Goal: Transaction & Acquisition: Purchase product/service

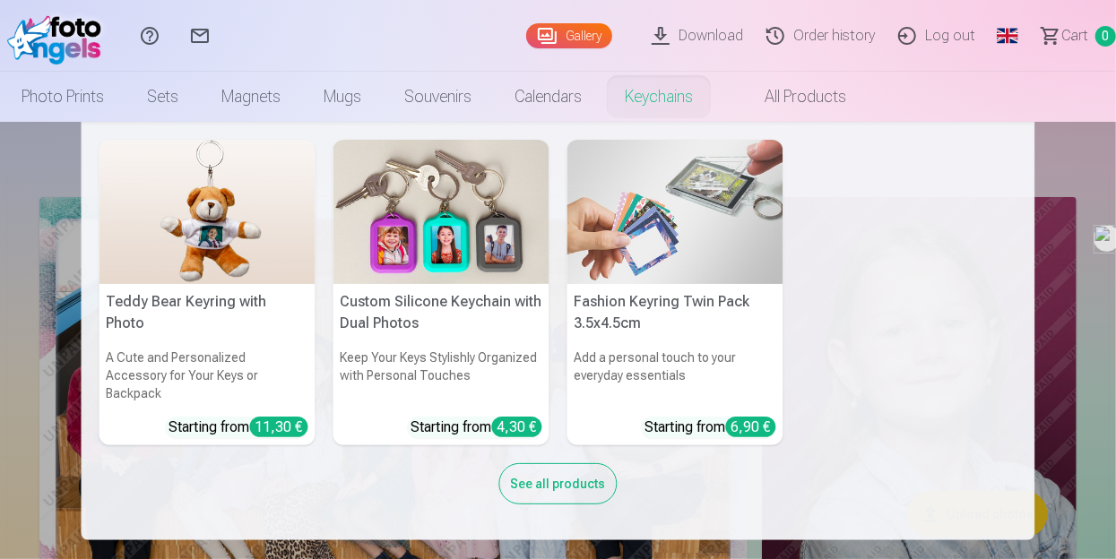
click at [411, 213] on img at bounding box center [442, 212] width 216 height 144
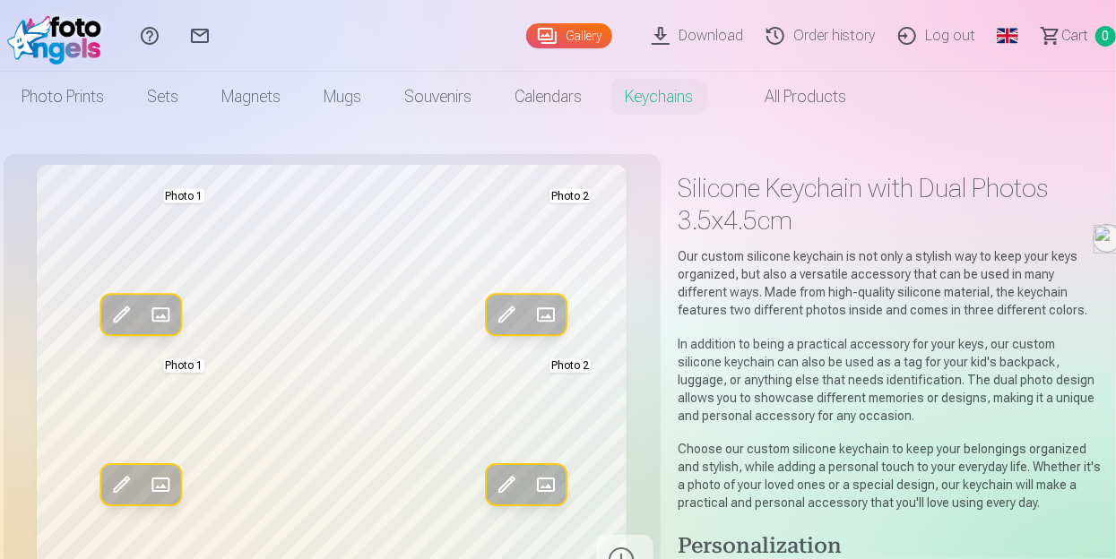
scroll to position [490, 0]
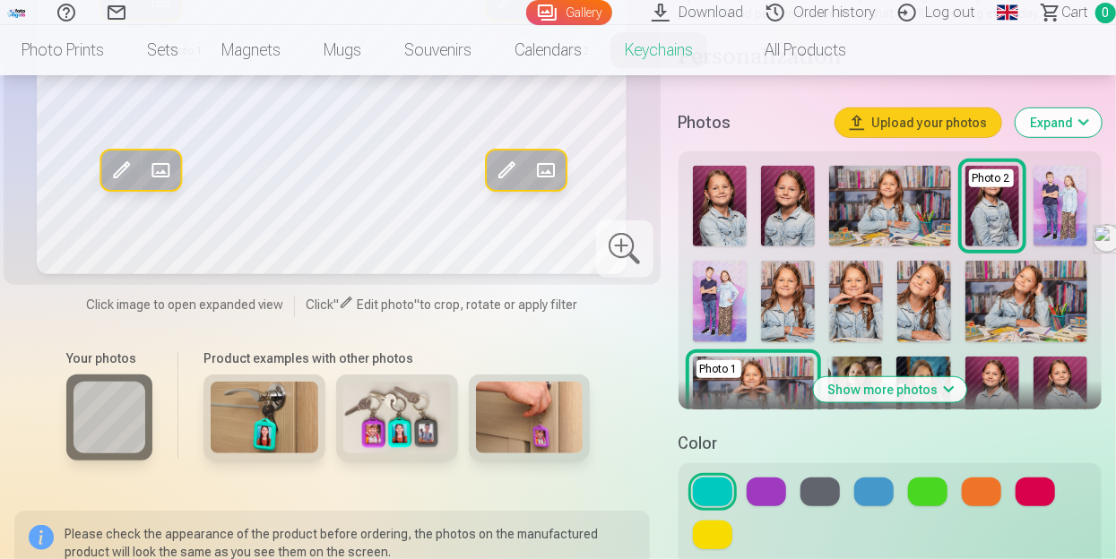
click at [724, 278] on img at bounding box center [720, 301] width 54 height 81
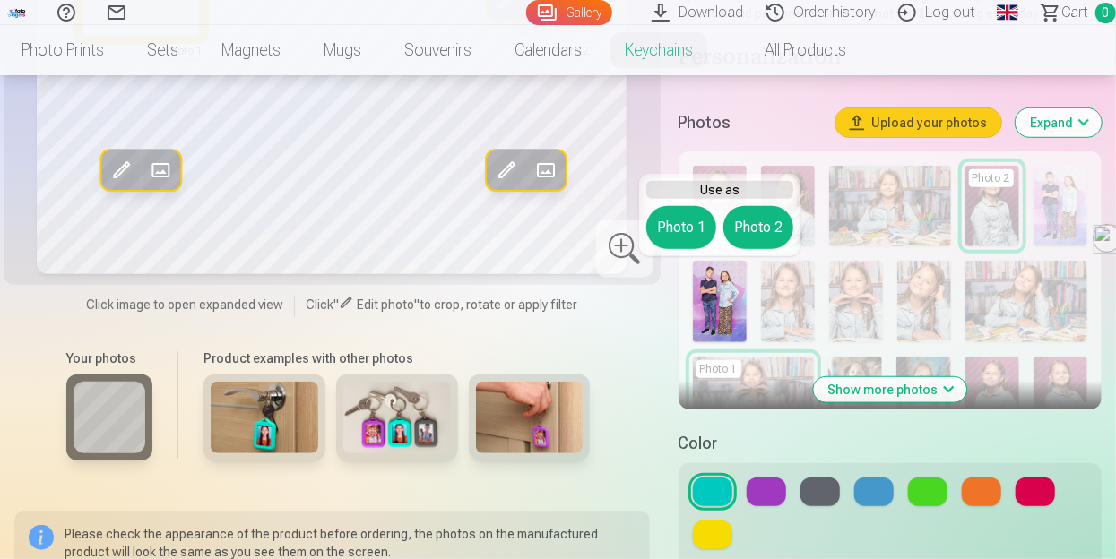
click at [688, 225] on button "Photo 1" at bounding box center [681, 227] width 70 height 43
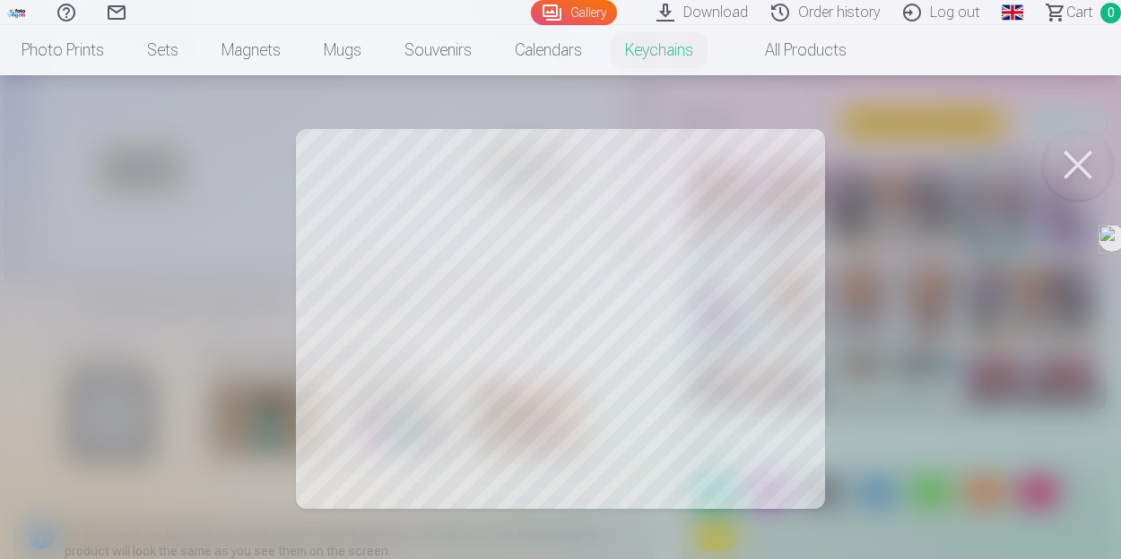
click at [1078, 156] on button at bounding box center [1078, 165] width 72 height 72
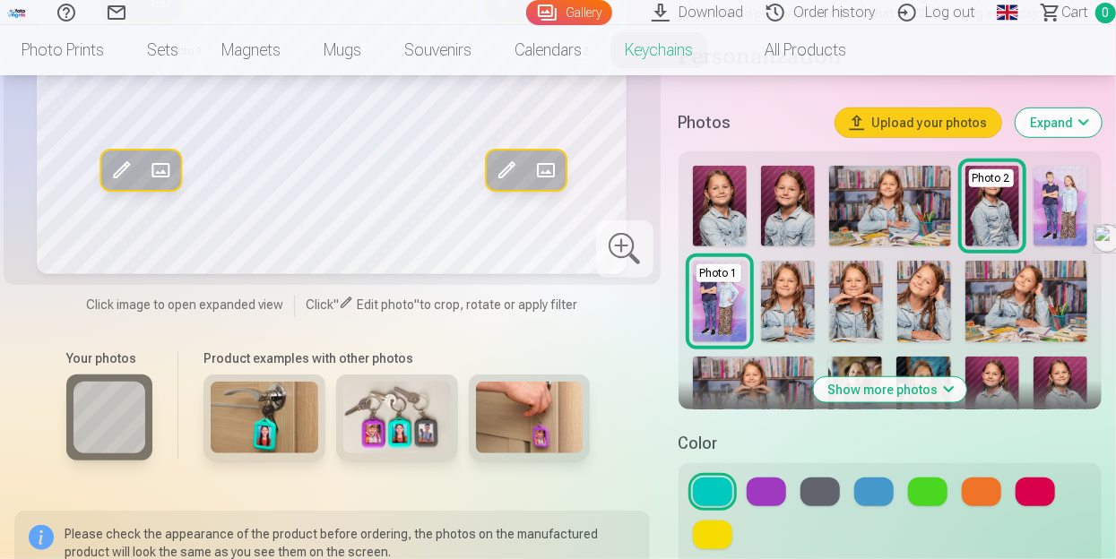
click at [927, 294] on img at bounding box center [925, 301] width 54 height 81
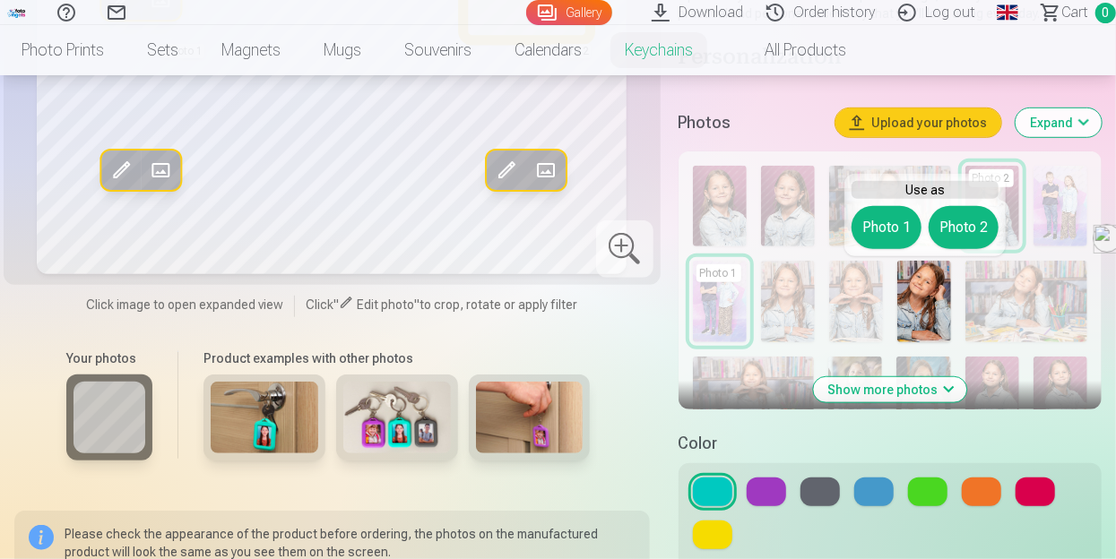
click at [961, 230] on button "Photo 2" at bounding box center [964, 227] width 70 height 43
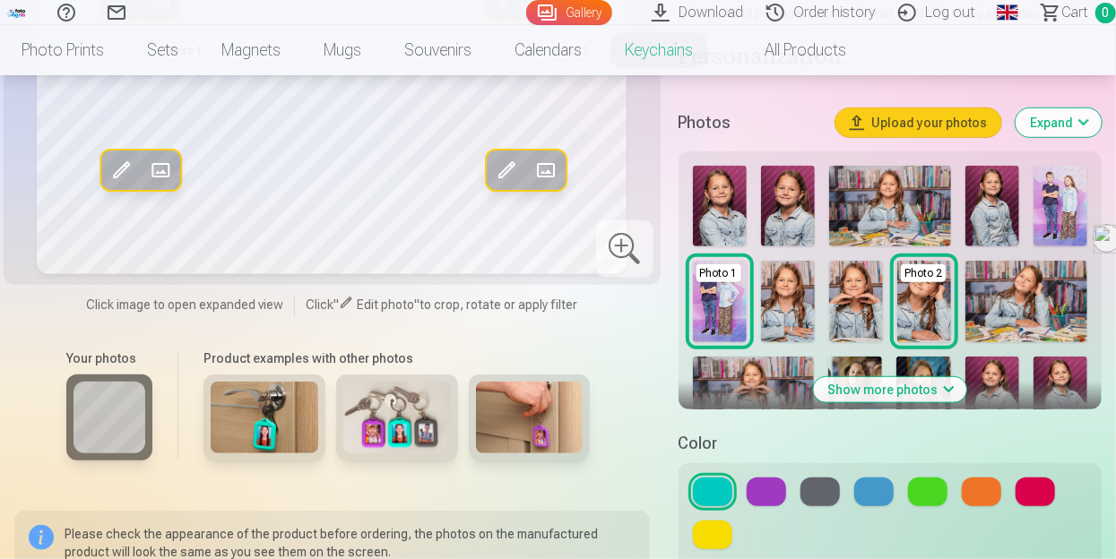
click at [783, 299] on img at bounding box center [788, 301] width 54 height 81
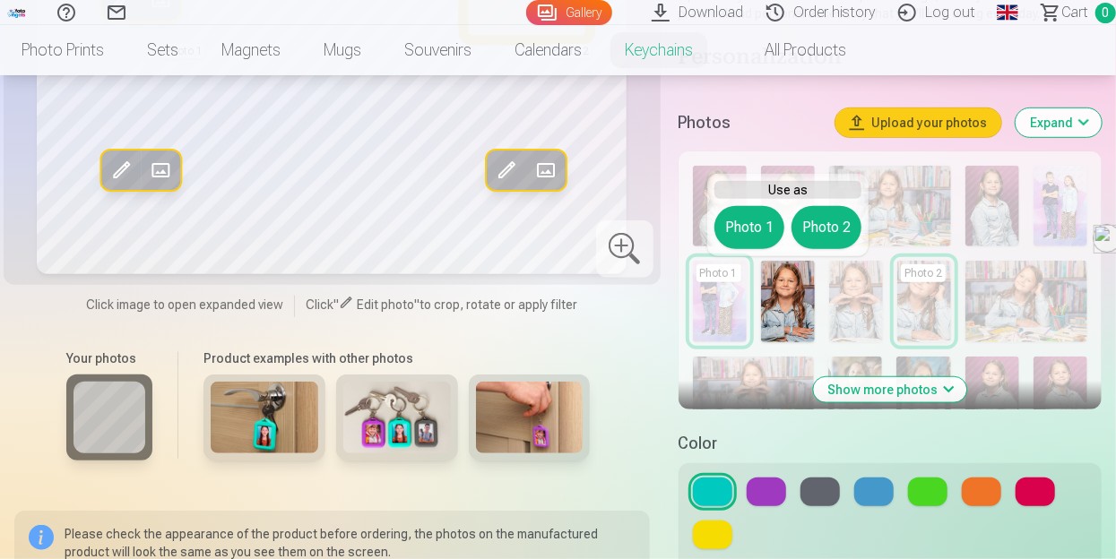
click at [823, 222] on button "Photo 2" at bounding box center [827, 227] width 70 height 43
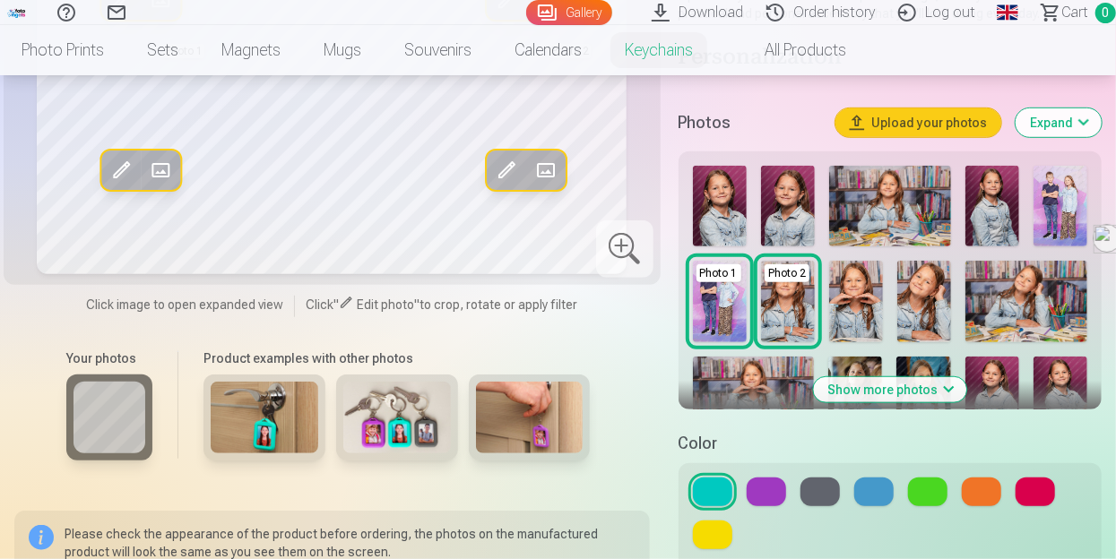
click at [909, 385] on button "Show more photos" at bounding box center [889, 389] width 153 height 25
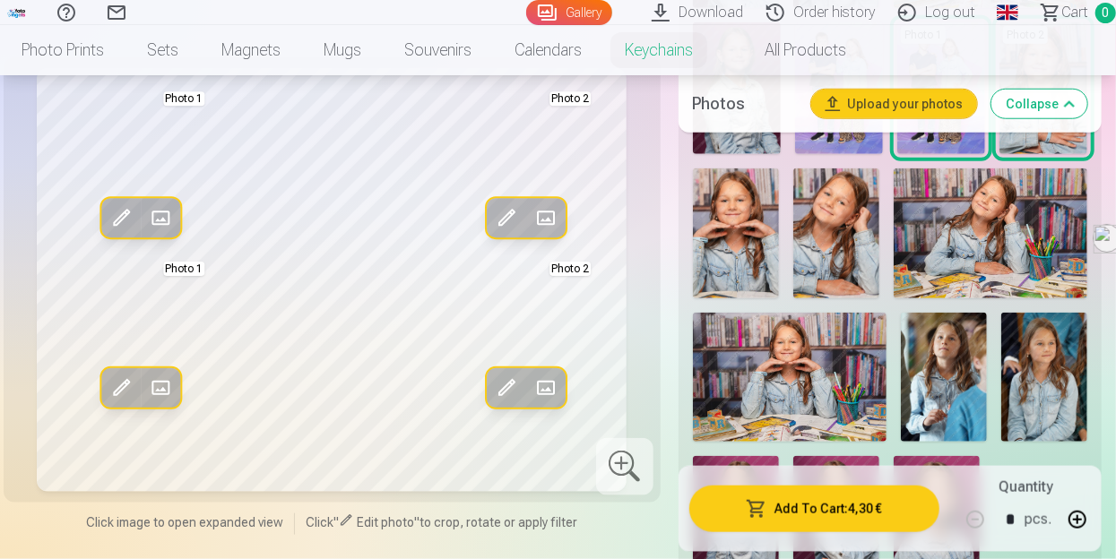
scroll to position [741, 0]
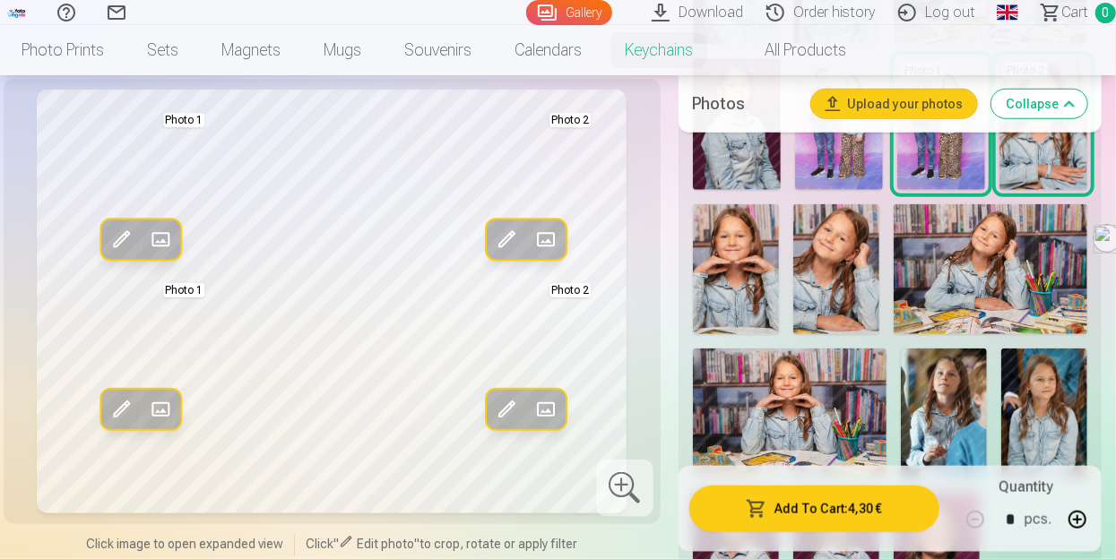
click at [951, 261] on img at bounding box center [991, 268] width 194 height 129
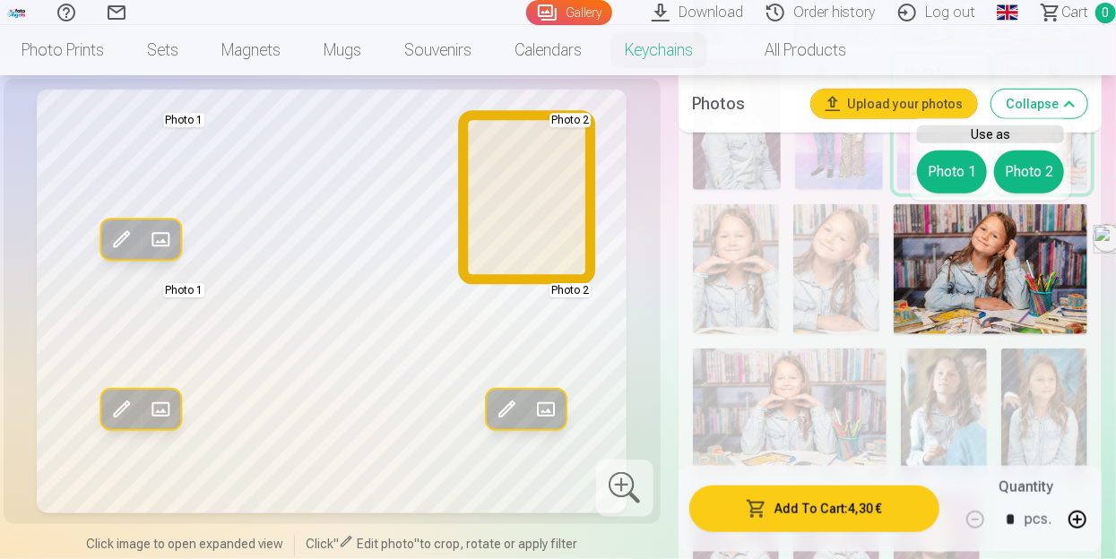
click at [1021, 167] on button "Photo 2" at bounding box center [1029, 172] width 70 height 43
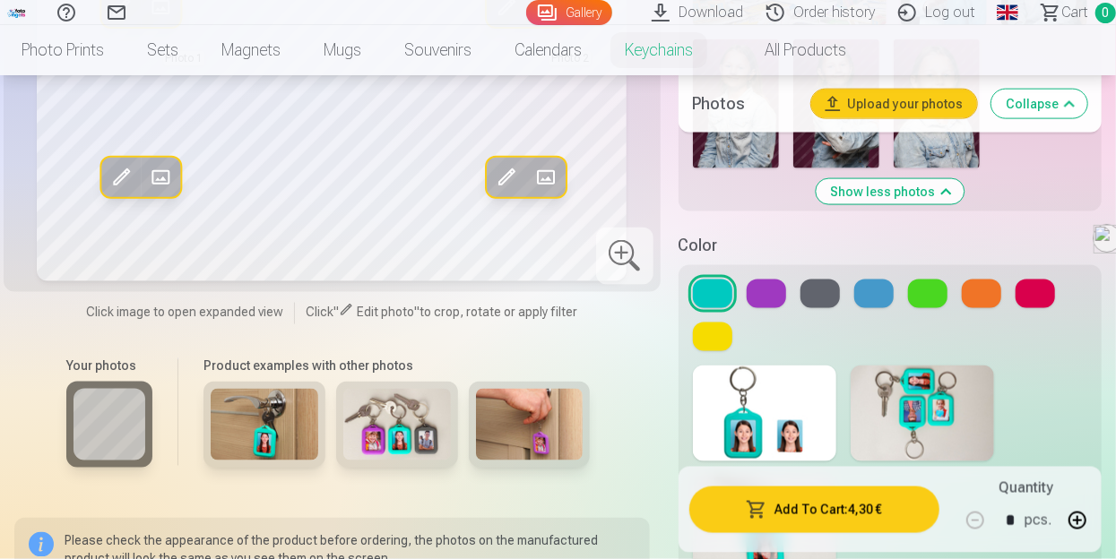
scroll to position [1165, 0]
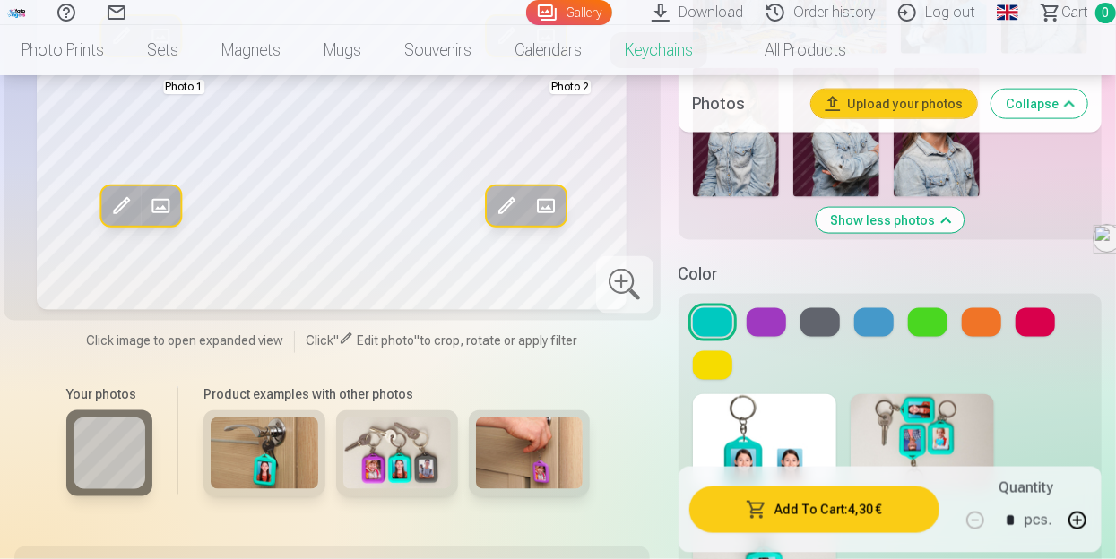
click at [1020, 318] on button at bounding box center [1035, 322] width 39 height 29
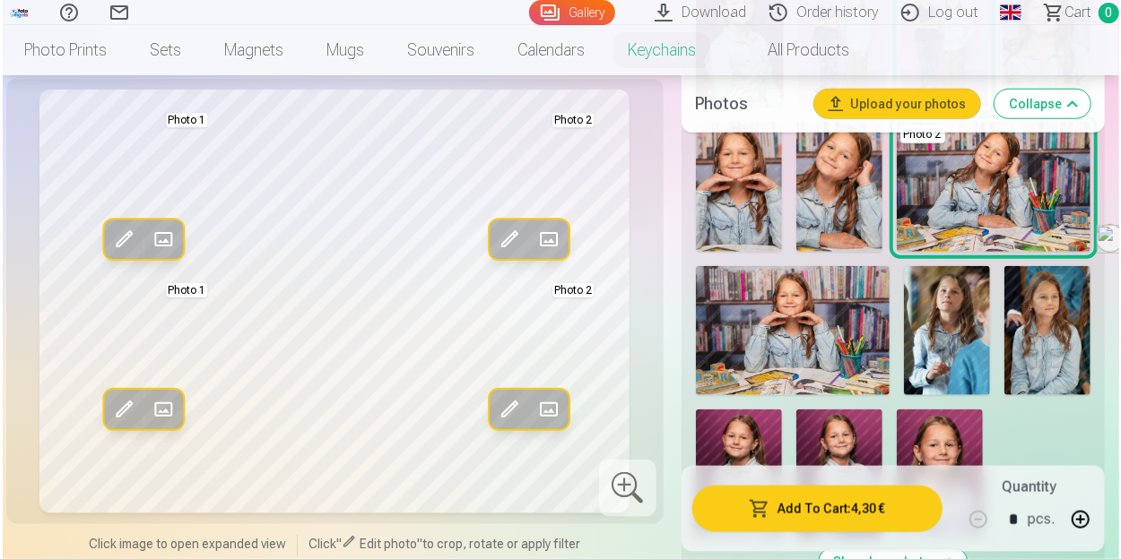
scroll to position [720, 0]
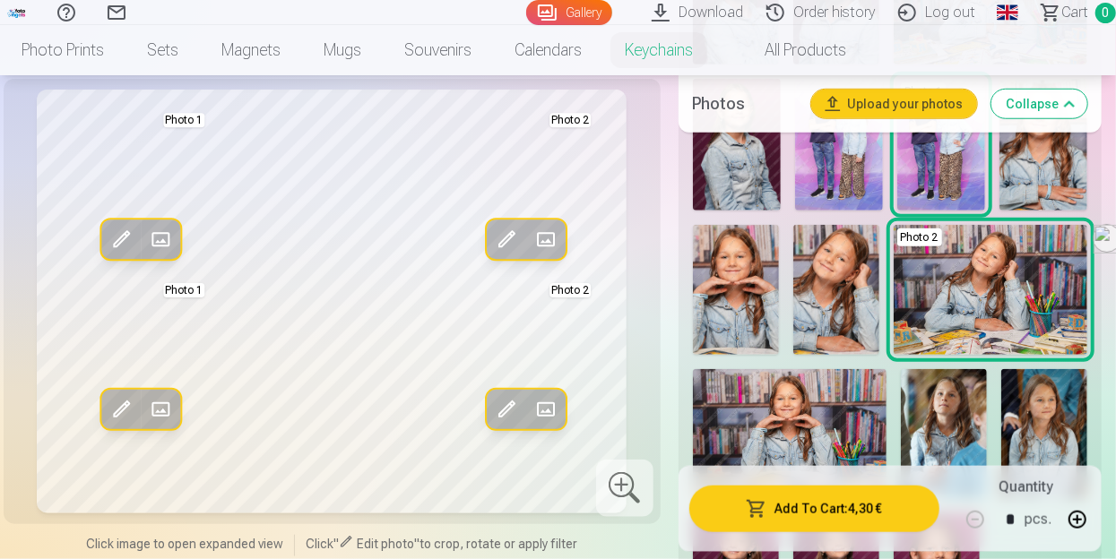
click at [855, 507] on button "Add To Cart : 4,30 €" at bounding box center [814, 509] width 250 height 47
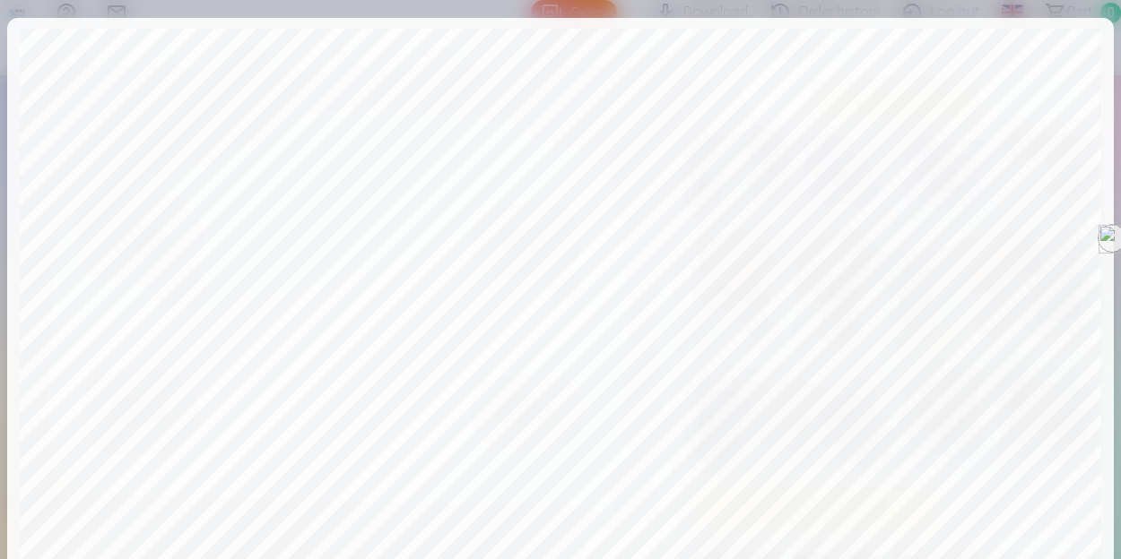
scroll to position [653, 0]
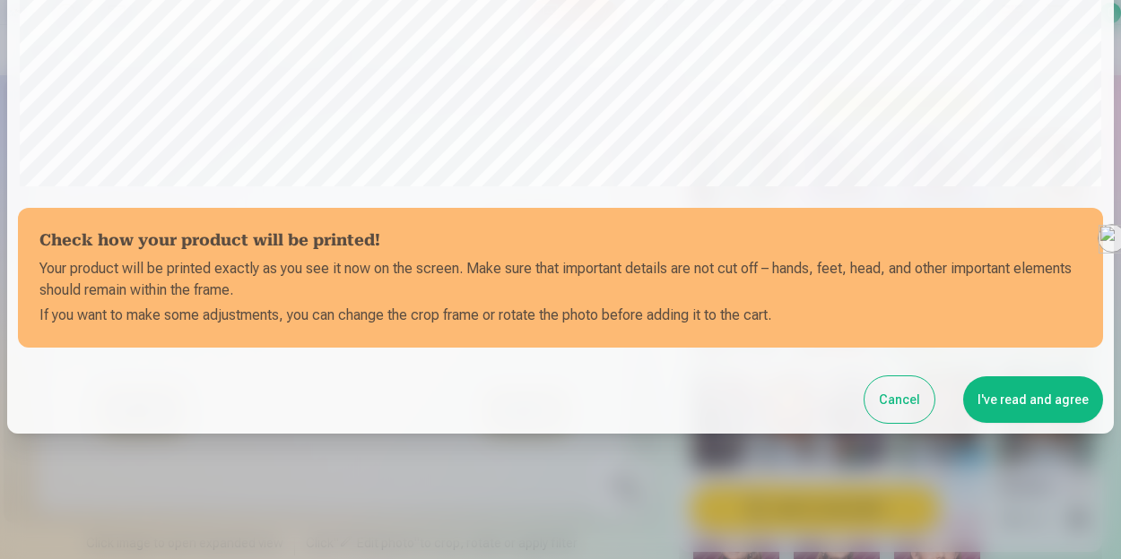
click at [994, 399] on button "I've read and agree" at bounding box center [1033, 400] width 140 height 47
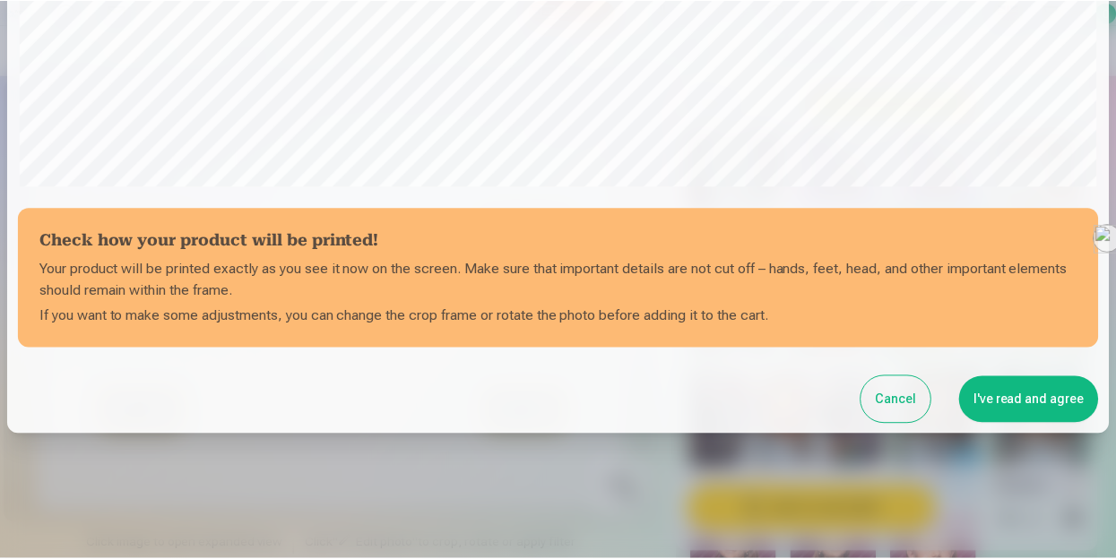
scroll to position [649, 0]
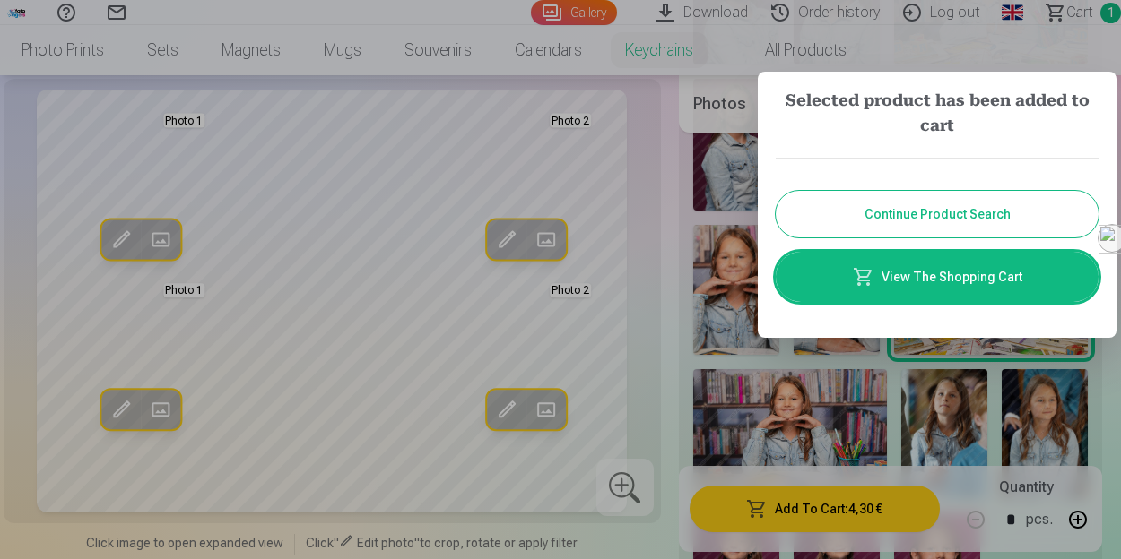
click at [930, 209] on button "Continue Product Search" at bounding box center [937, 214] width 323 height 47
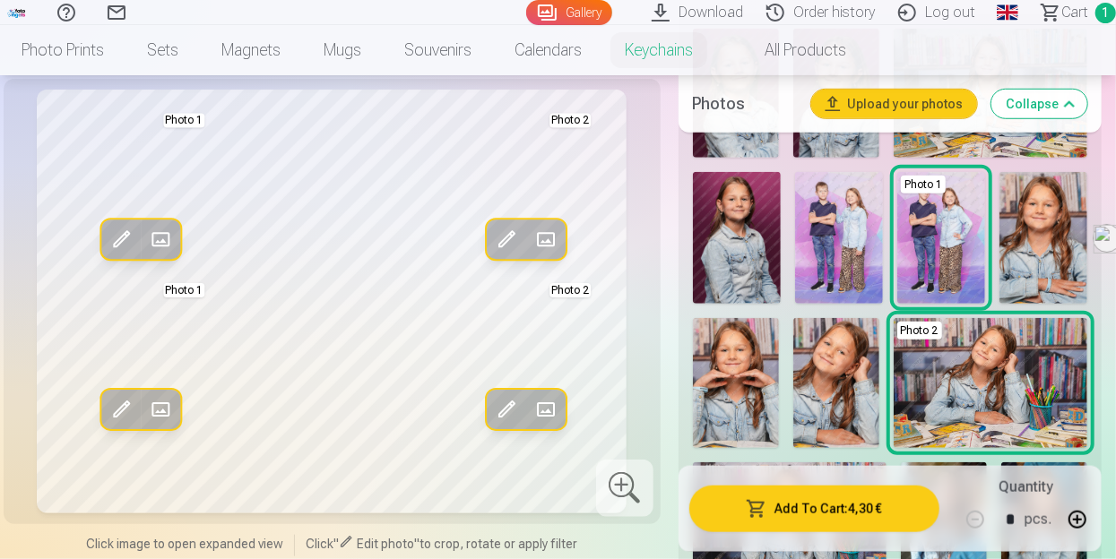
scroll to position [655, 0]
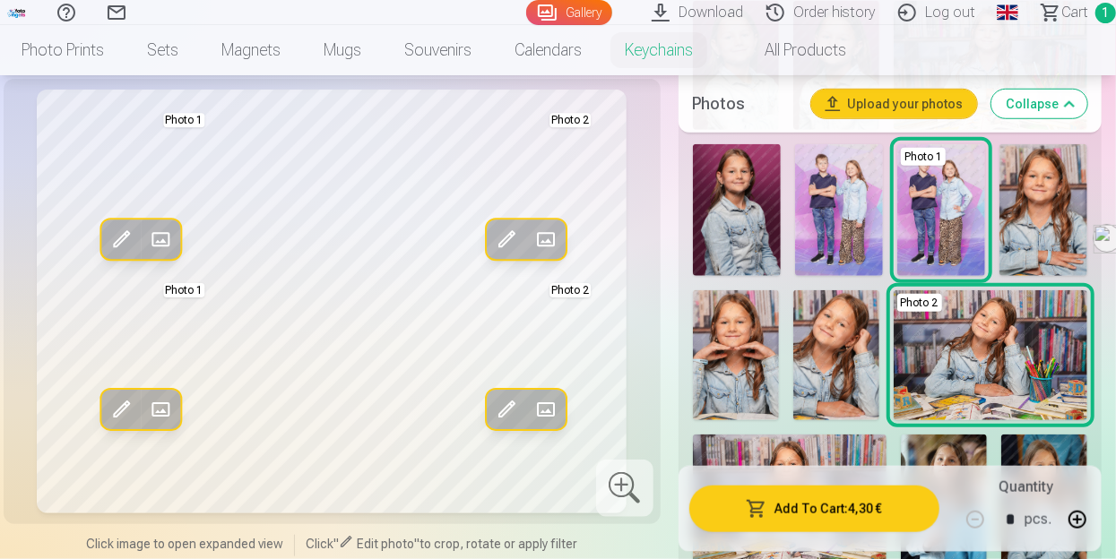
click at [832, 345] on img at bounding box center [837, 355] width 86 height 129
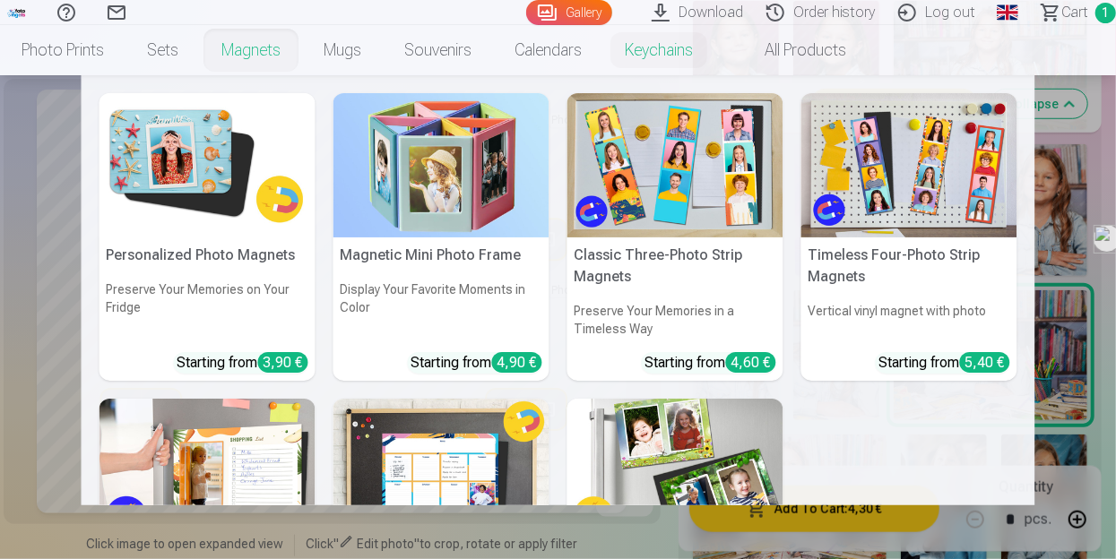
click at [249, 59] on link "Magnets" at bounding box center [251, 50] width 102 height 50
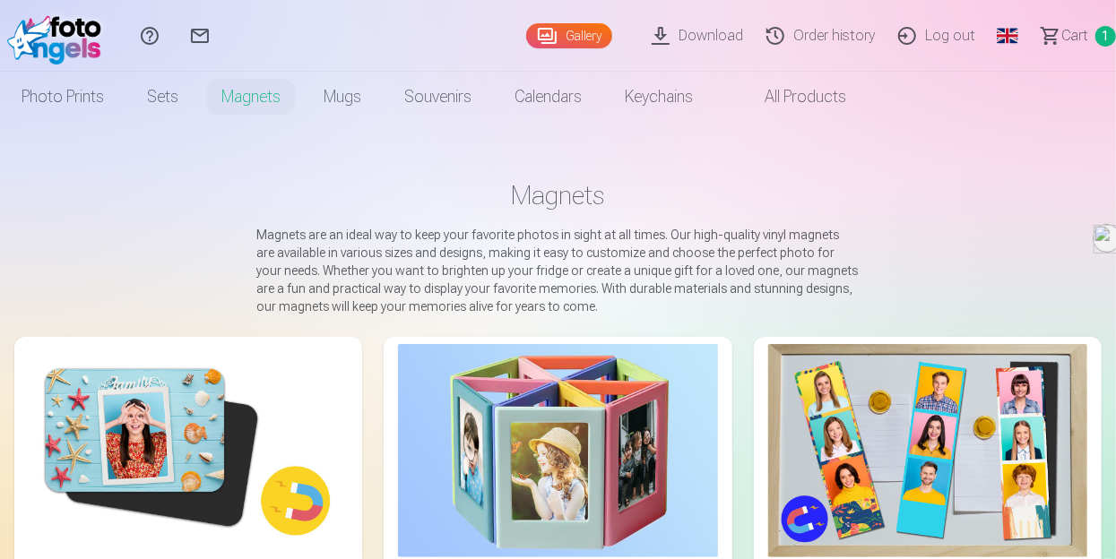
click at [123, 429] on img at bounding box center [188, 450] width 319 height 213
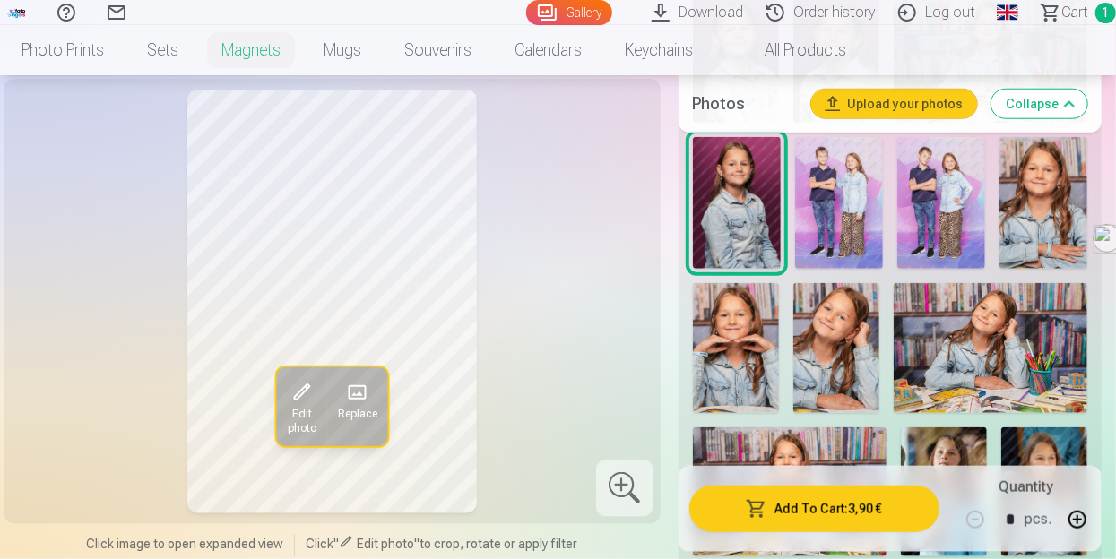
scroll to position [791, 0]
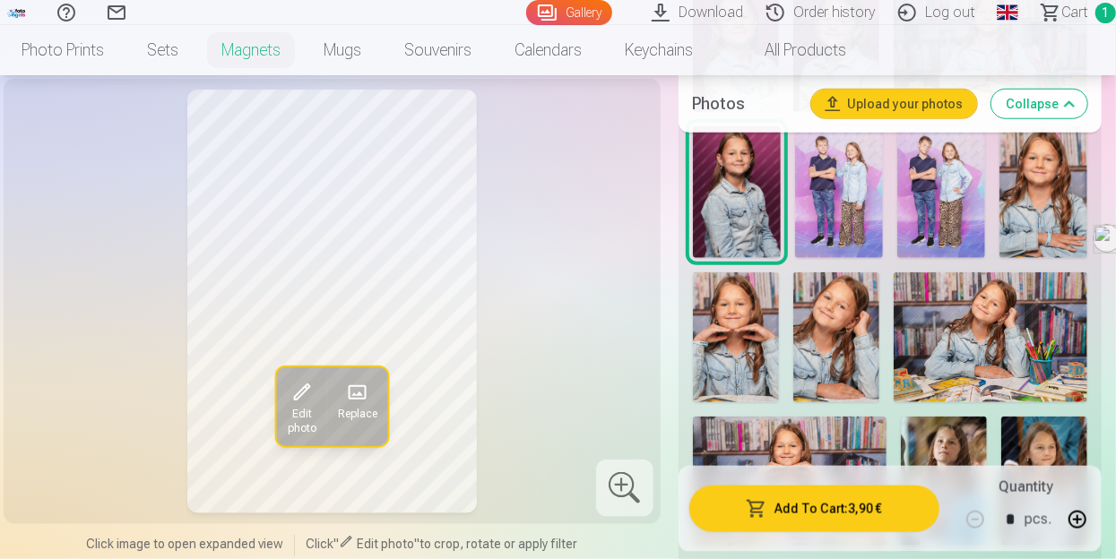
click at [756, 440] on img at bounding box center [790, 481] width 194 height 129
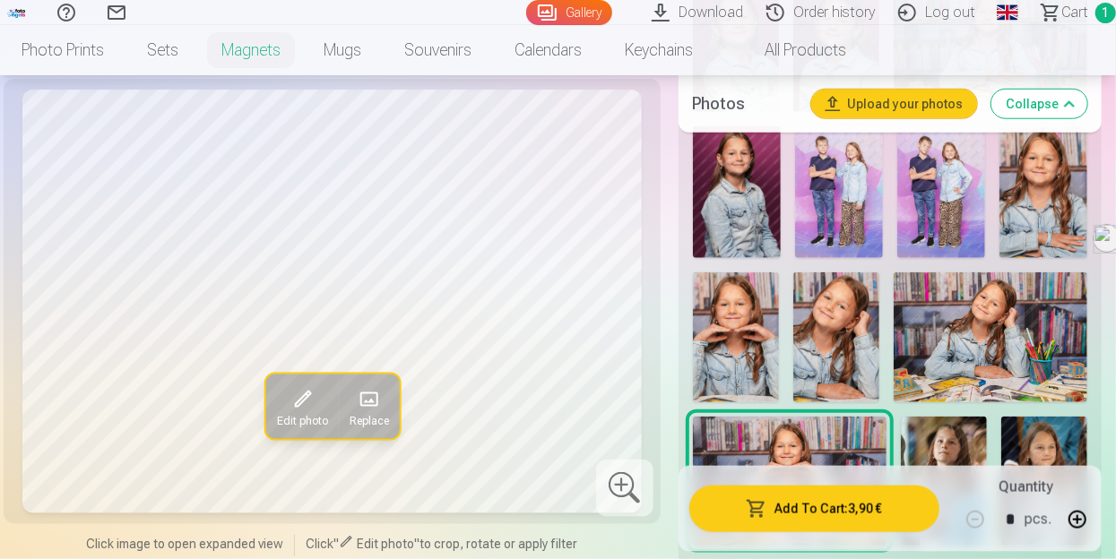
scroll to position [1280, 0]
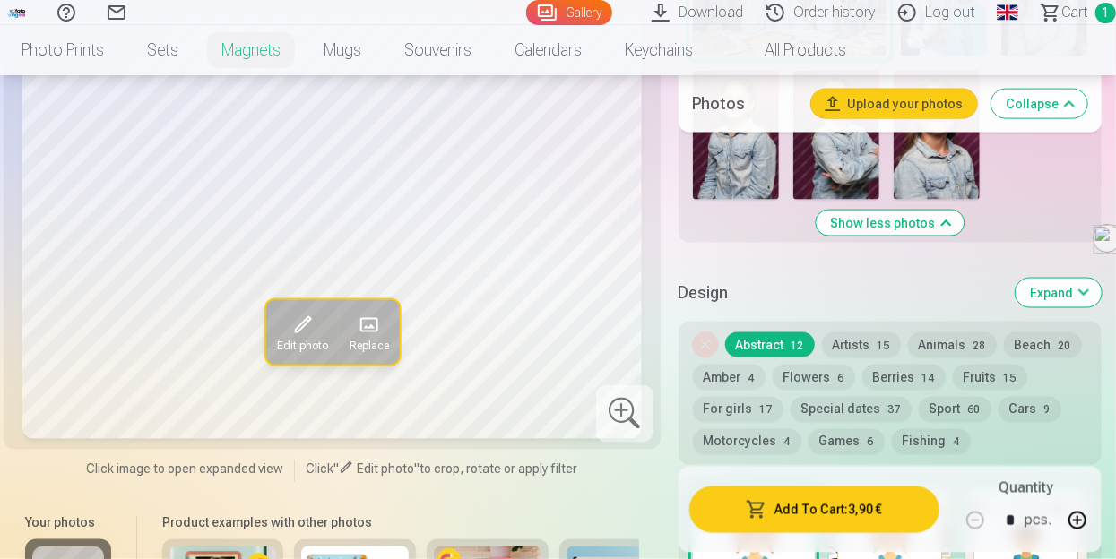
click at [954, 401] on button "Sport 60" at bounding box center [955, 409] width 73 height 25
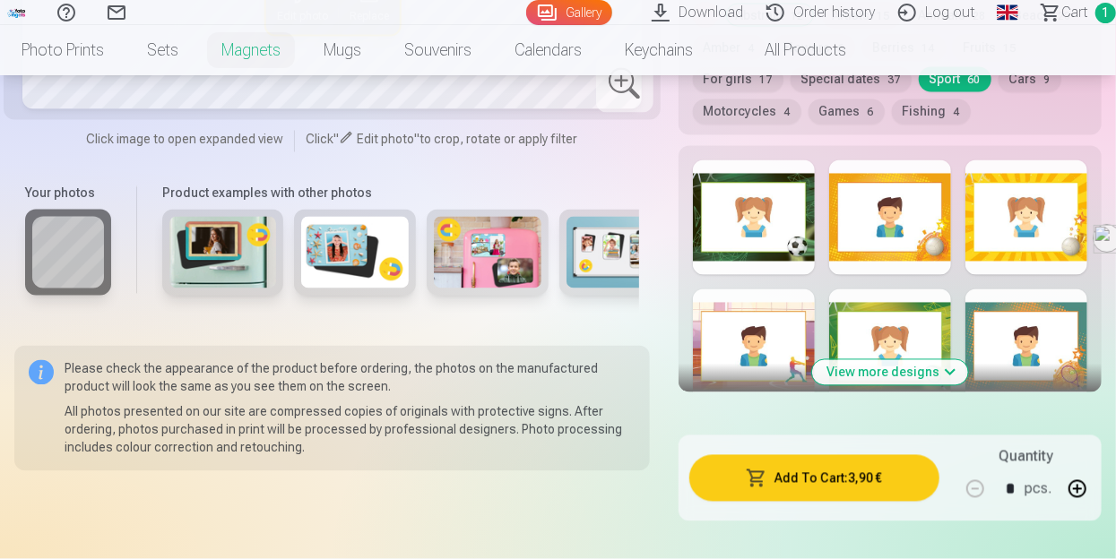
scroll to position [1630, 0]
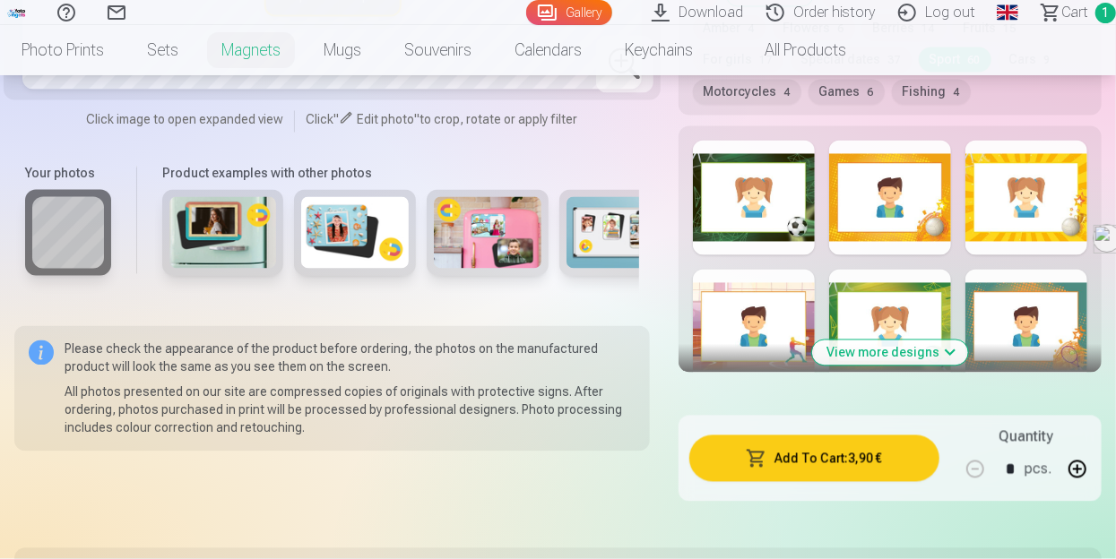
click at [732, 318] on div at bounding box center [754, 327] width 122 height 115
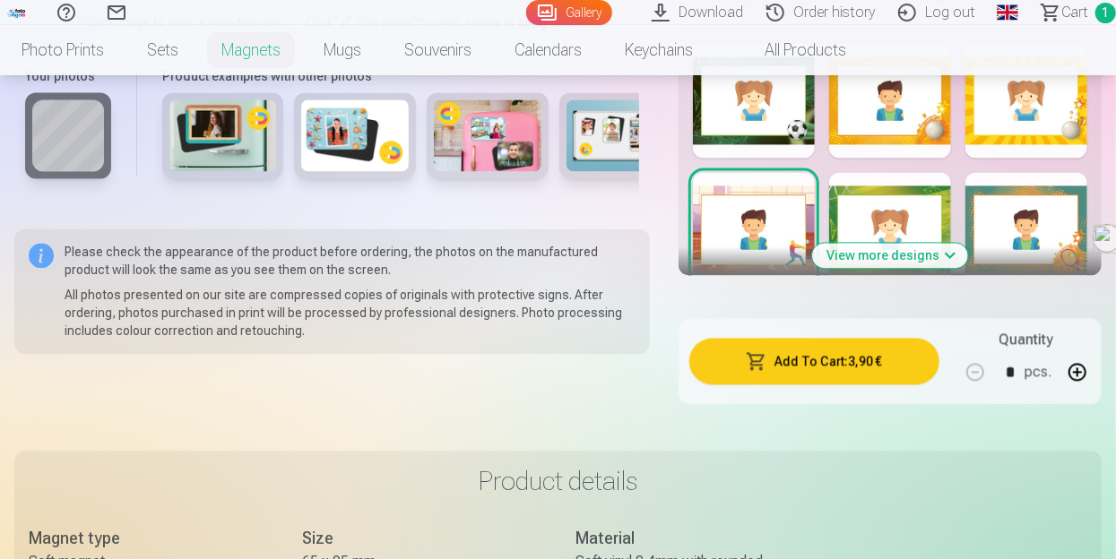
click at [852, 265] on button "View more designs" at bounding box center [890, 255] width 156 height 25
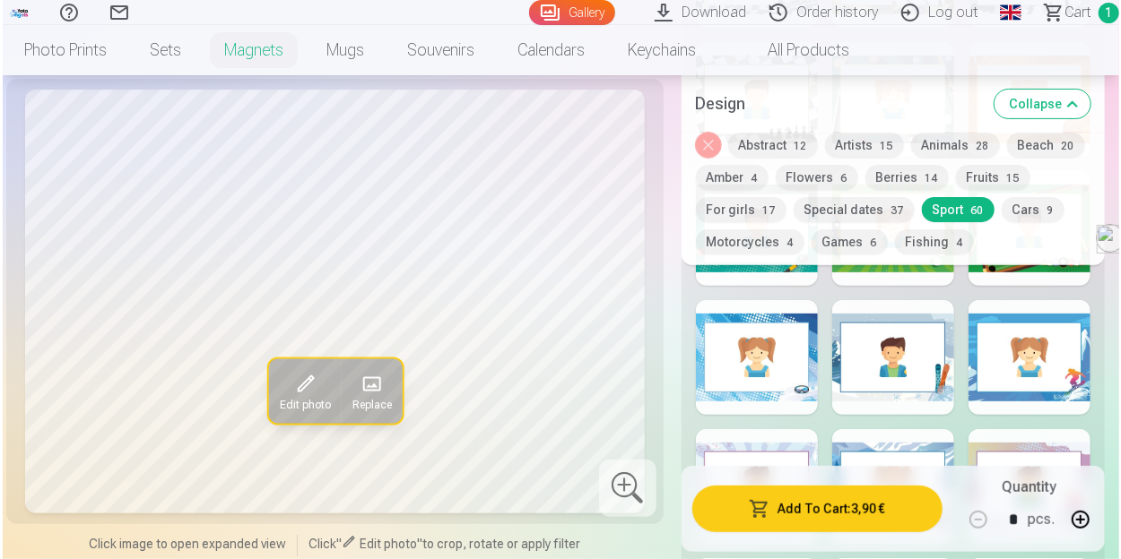
scroll to position [3551, 0]
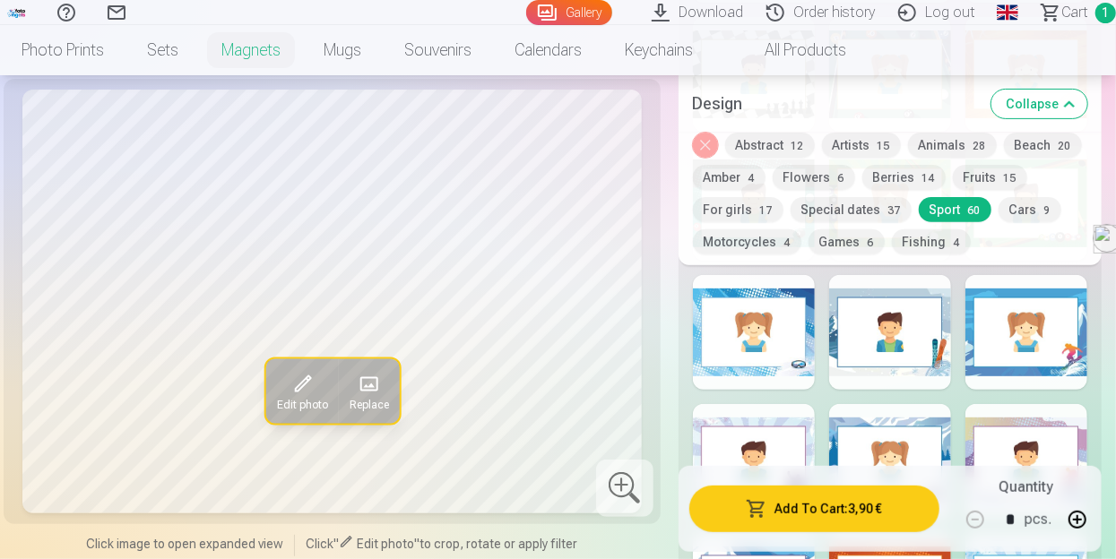
click at [802, 512] on button "Add To Cart : 3,90 €" at bounding box center [814, 509] width 250 height 47
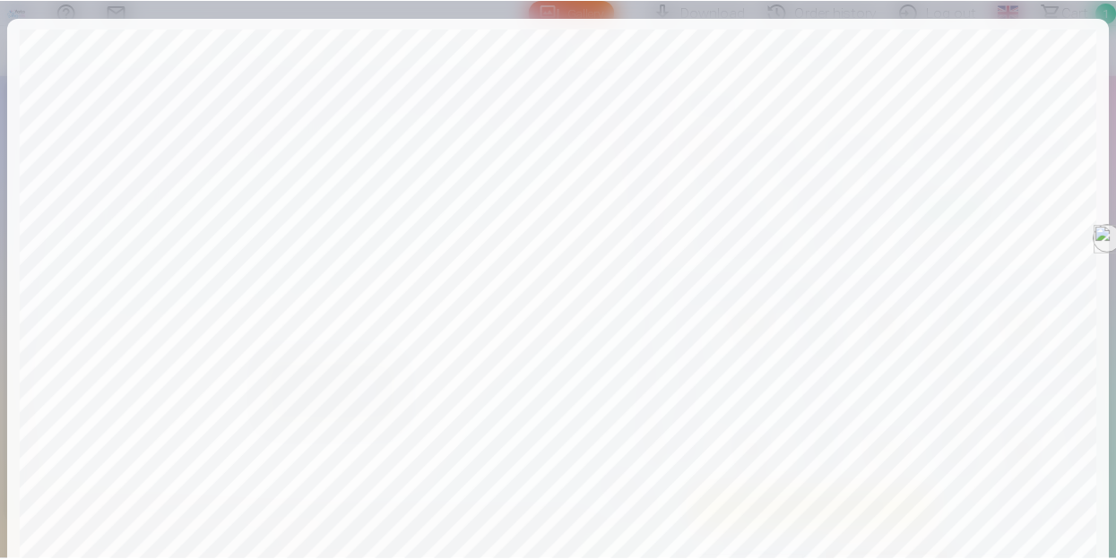
scroll to position [653, 0]
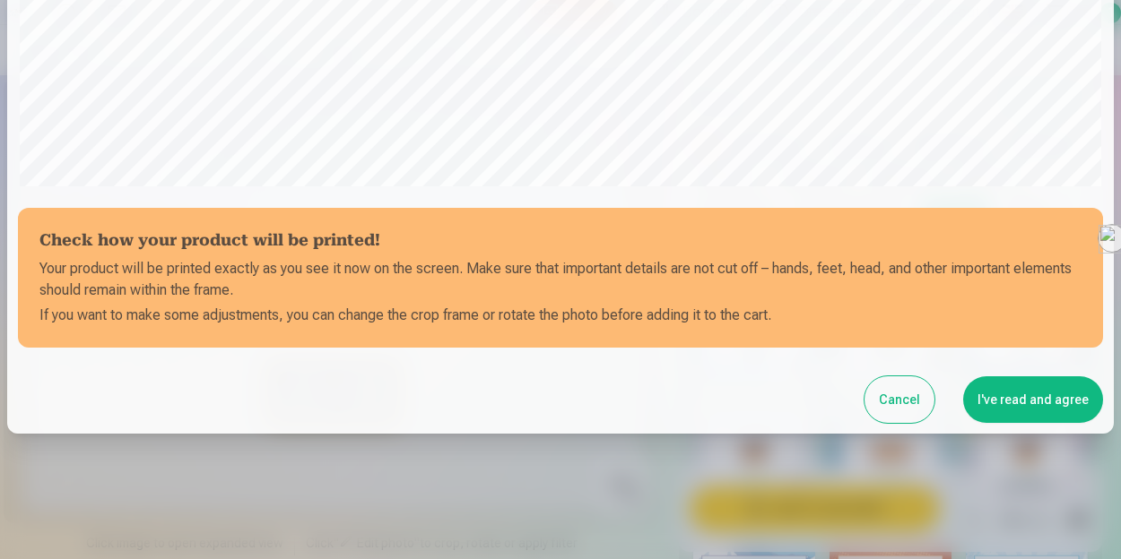
click at [1002, 393] on button "I've read and agree" at bounding box center [1033, 400] width 140 height 47
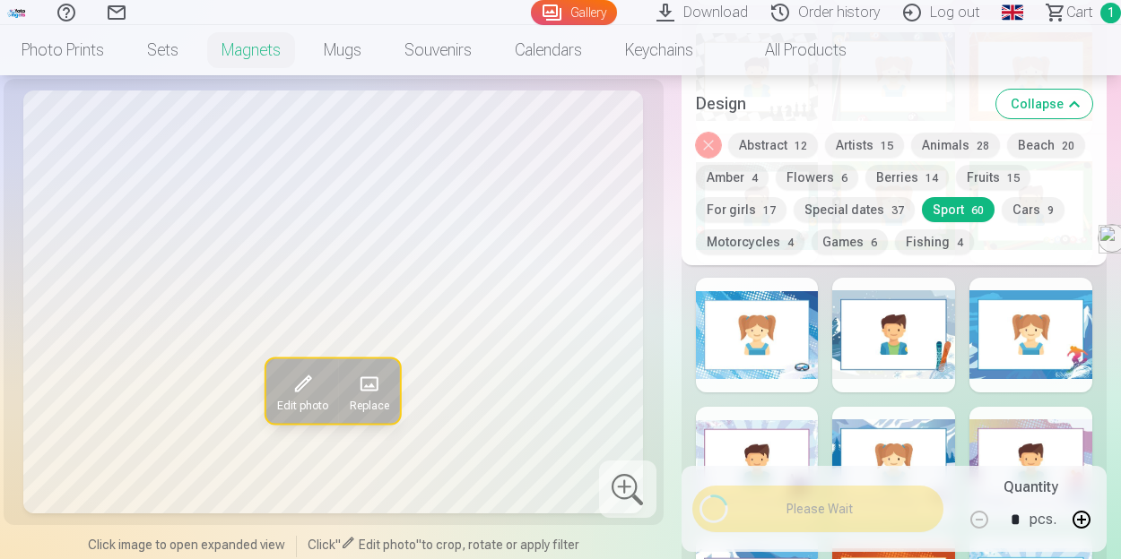
scroll to position [649, 0]
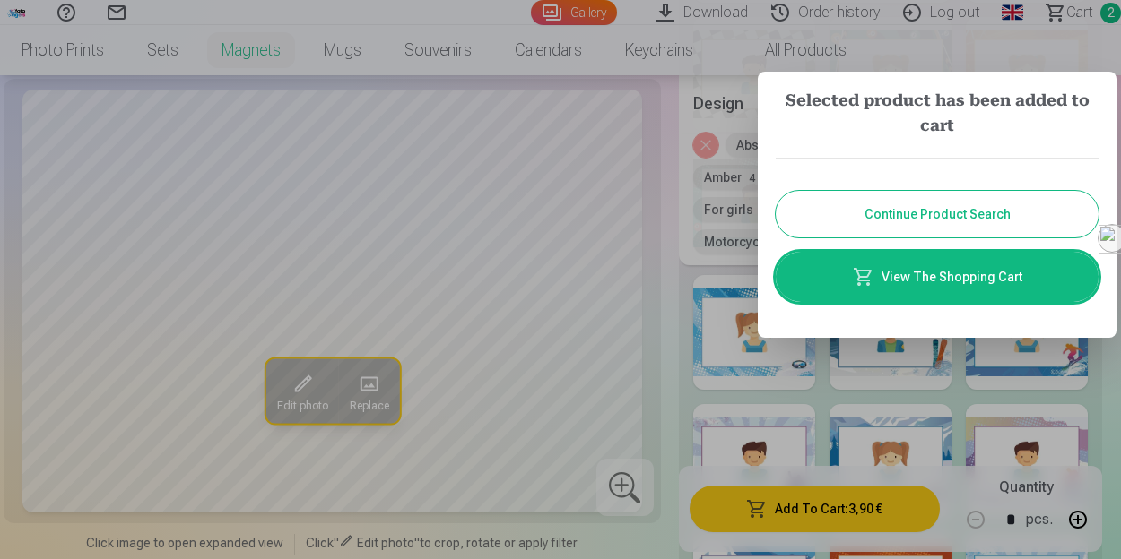
click at [925, 276] on link "View The Shopping Cart" at bounding box center [937, 277] width 323 height 50
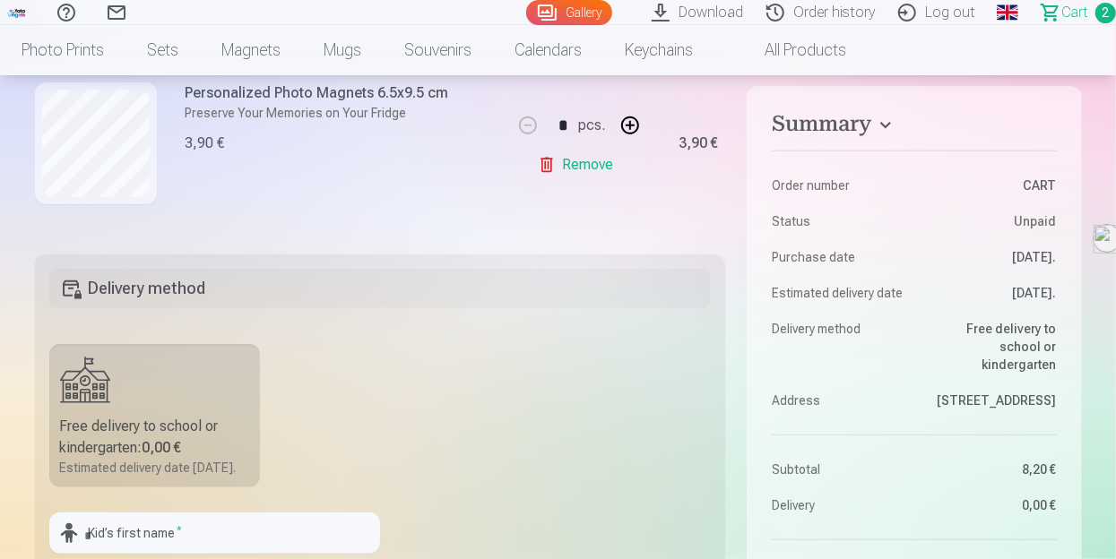
scroll to position [466, 0]
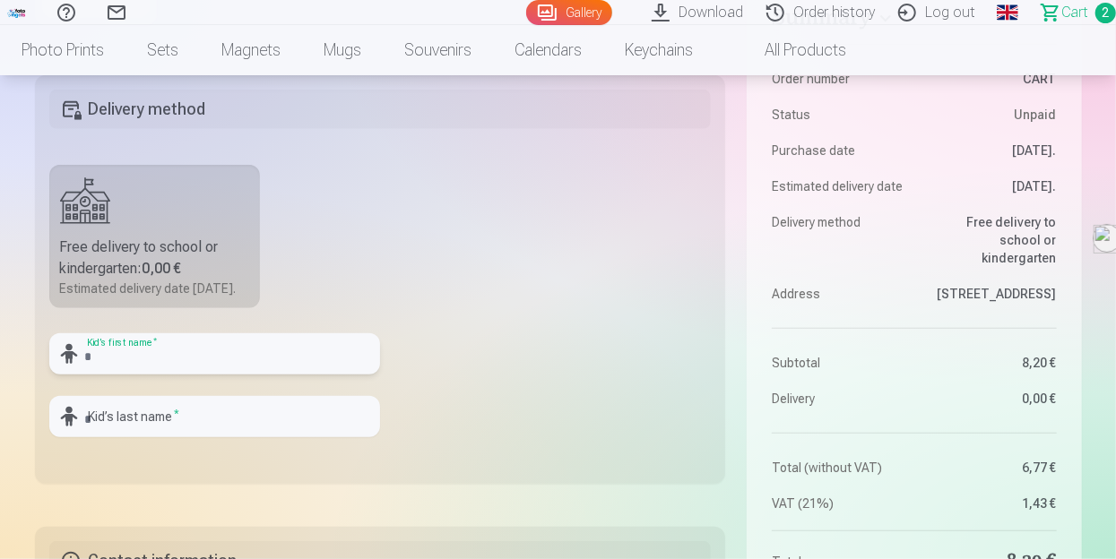
click at [257, 375] on input "text" at bounding box center [214, 354] width 331 height 41
type input "******"
click at [146, 429] on input "text" at bounding box center [214, 416] width 331 height 41
type input "*********"
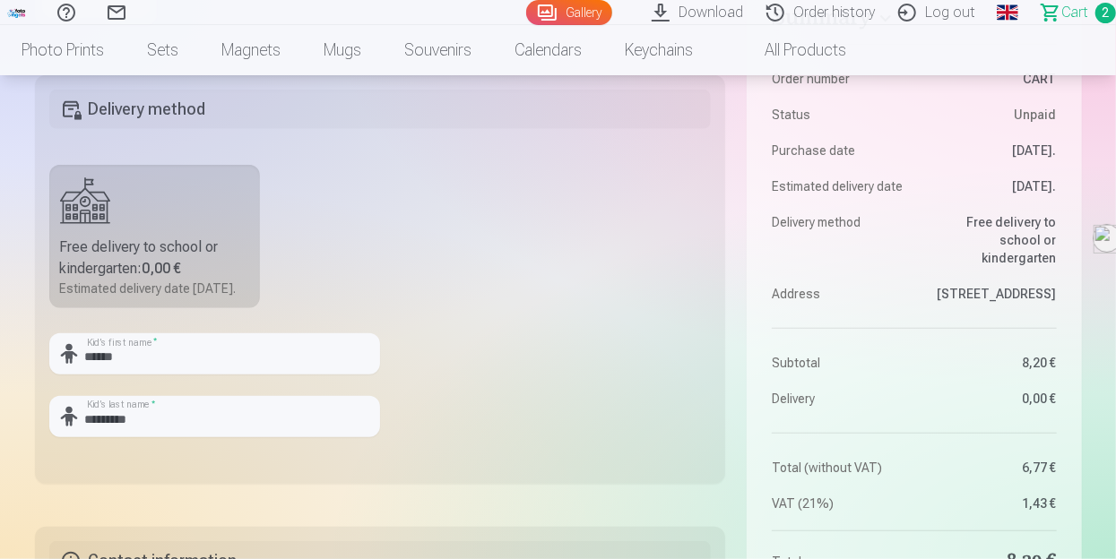
click at [609, 393] on fieldset "Delivery method Free delivery to school or kindergarten : 0,00 € Estimated deli…" at bounding box center [380, 279] width 691 height 409
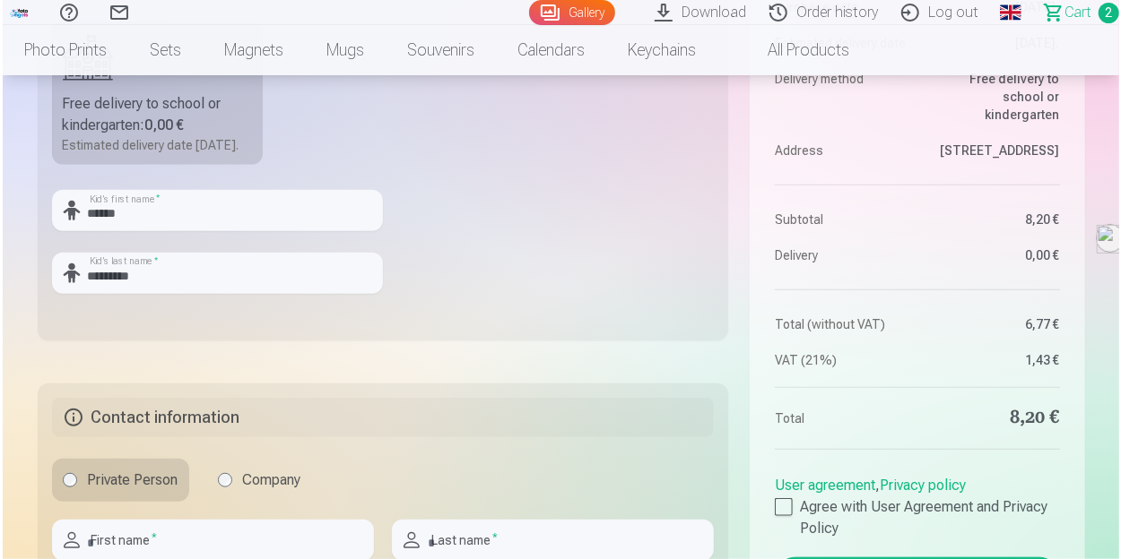
scroll to position [825, 0]
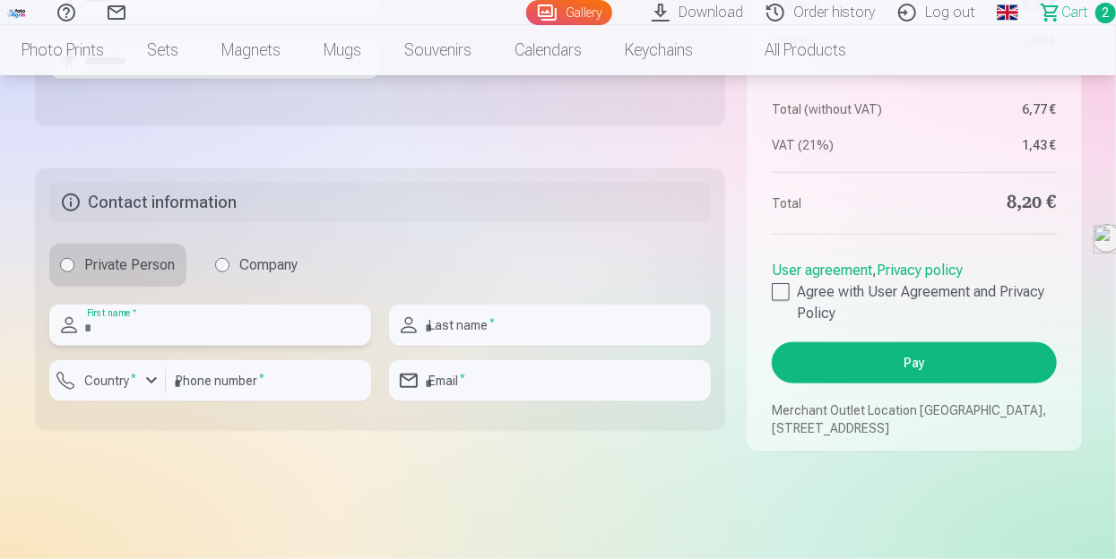
click at [327, 346] on input "text" at bounding box center [210, 325] width 322 height 41
type input "****"
type input "*******"
type input "**********"
click at [209, 399] on input "number" at bounding box center [268, 380] width 205 height 41
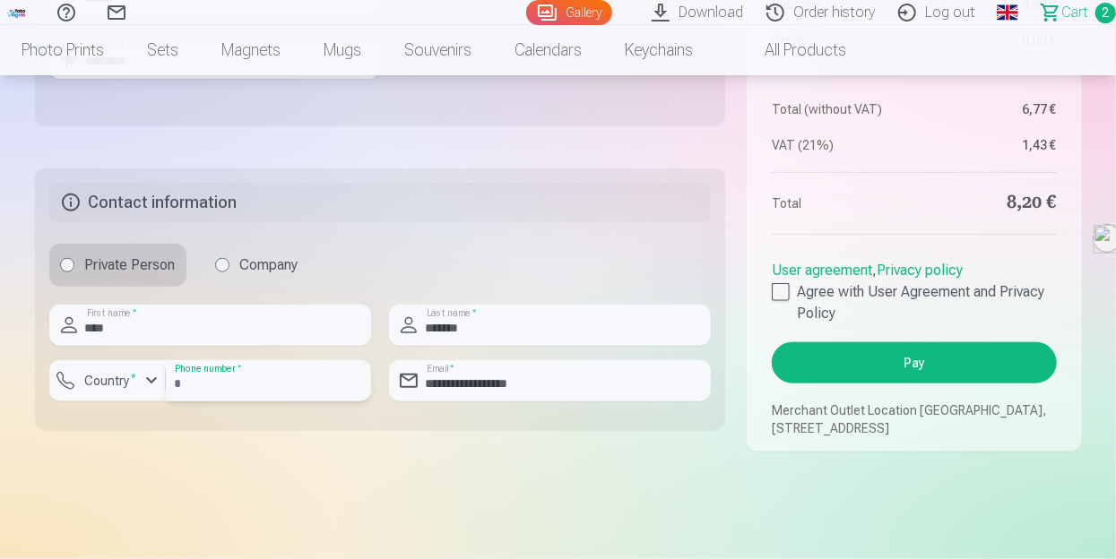
type input "********"
click at [143, 392] on div "button" at bounding box center [152, 381] width 22 height 22
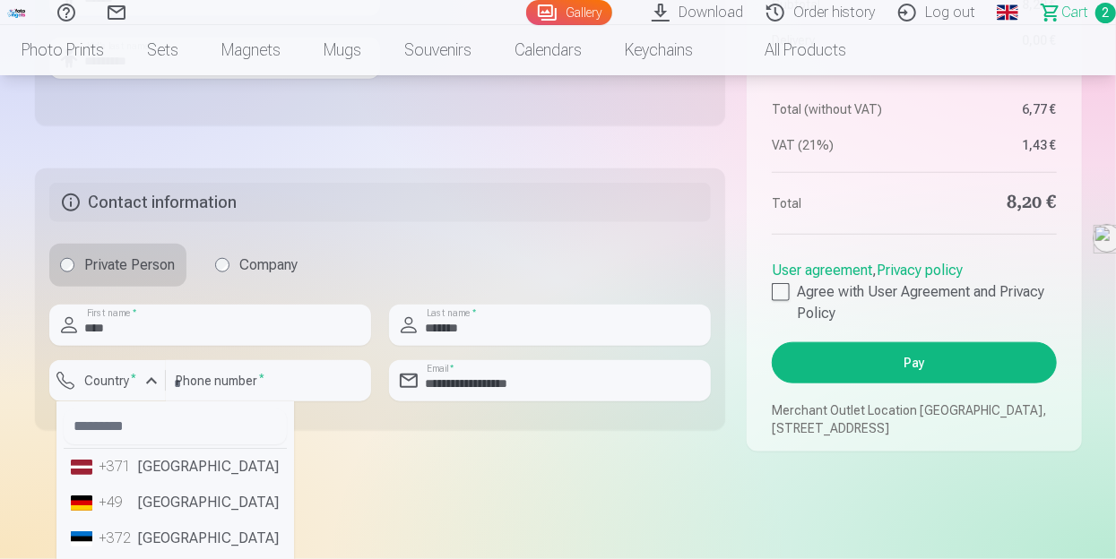
click at [127, 478] on div "+371" at bounding box center [118, 467] width 36 height 22
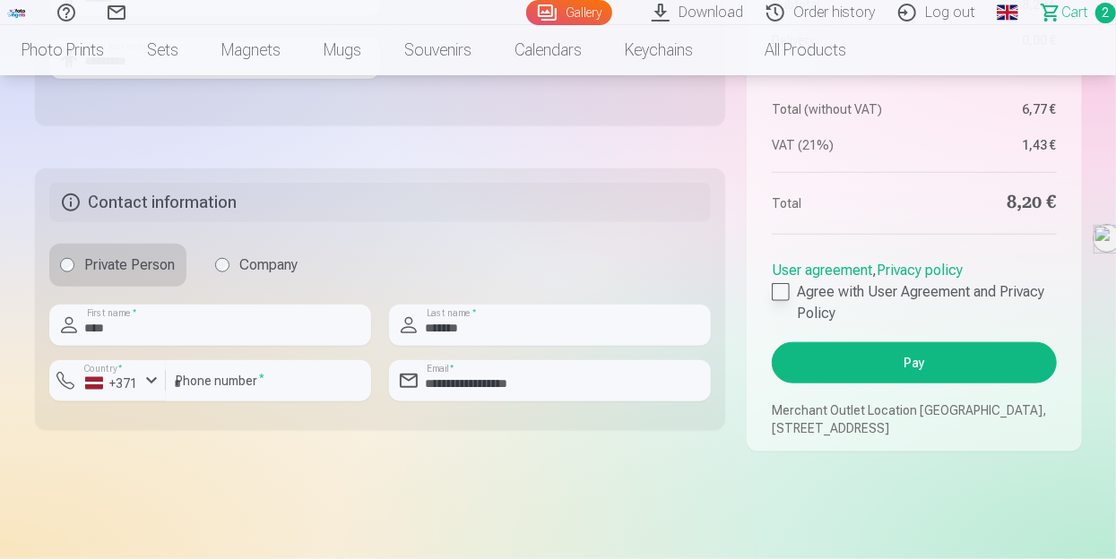
click at [775, 301] on div at bounding box center [781, 292] width 18 height 18
click at [914, 384] on button "Pay" at bounding box center [914, 363] width 284 height 41
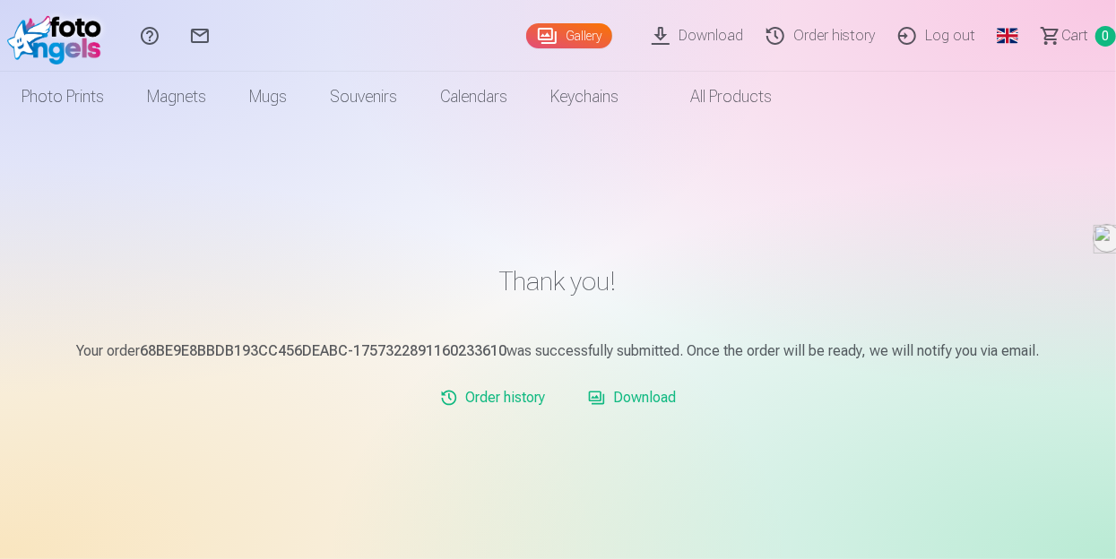
click at [931, 37] on link "Log out" at bounding box center [939, 36] width 100 height 72
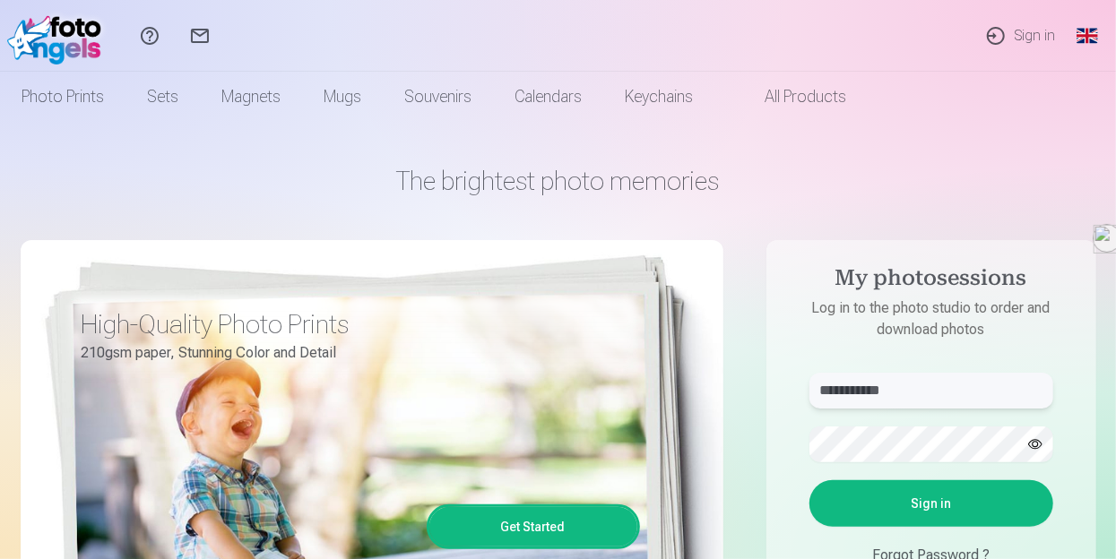
click at [943, 380] on input "**********" at bounding box center [932, 391] width 244 height 36
type input "**********"
click at [926, 498] on button "Sign in" at bounding box center [932, 504] width 244 height 47
